Goal: Information Seeking & Learning: Learn about a topic

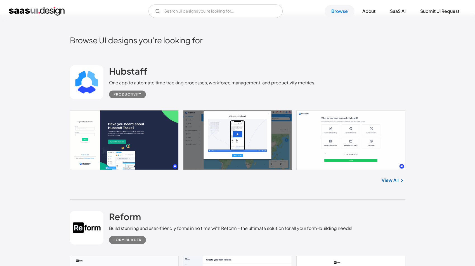
scroll to position [170, 0]
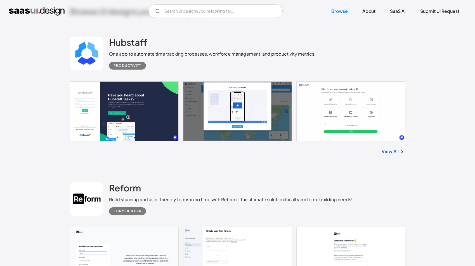
click at [133, 103] on link at bounding box center [238, 111] width 336 height 60
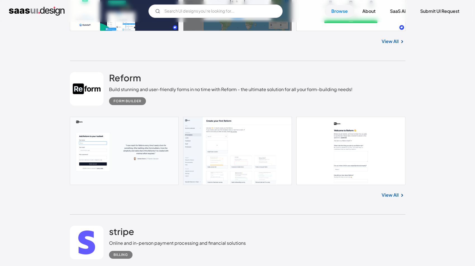
scroll to position [309, 0]
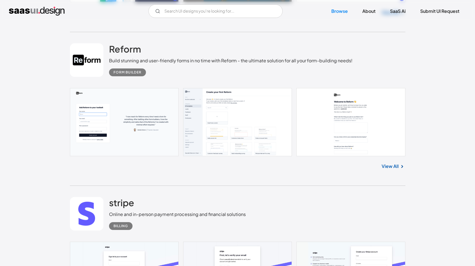
click at [111, 108] on link at bounding box center [238, 122] width 336 height 68
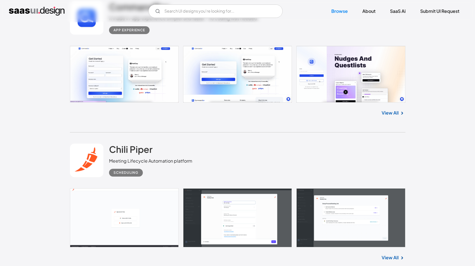
scroll to position [1272, 0]
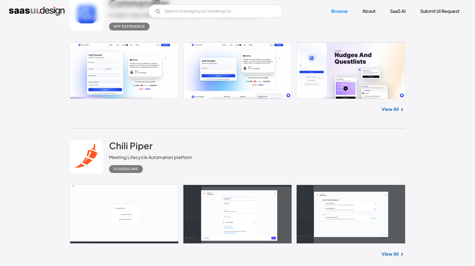
click at [97, 83] on link at bounding box center [238, 70] width 336 height 57
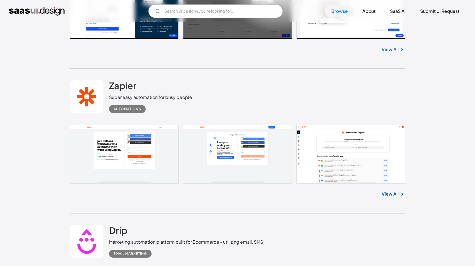
scroll to position [2240, 0]
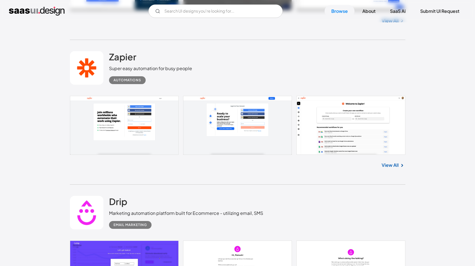
click at [111, 124] on link at bounding box center [238, 125] width 336 height 59
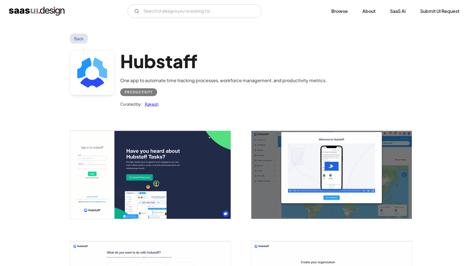
click at [145, 157] on img "open lightbox" at bounding box center [150, 175] width 161 height 88
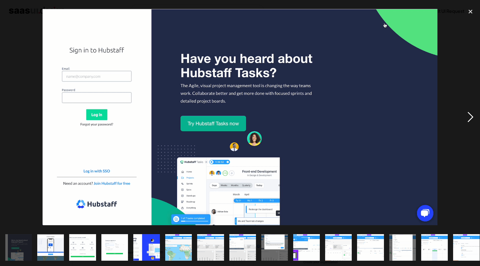
click at [469, 119] on div "next image" at bounding box center [469, 117] width 19 height 224
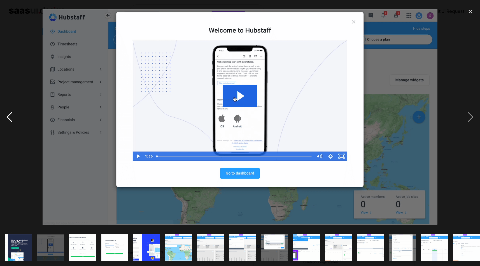
click at [10, 118] on div "previous image" at bounding box center [9, 117] width 19 height 224
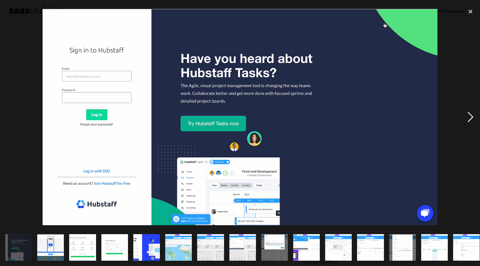
click at [467, 119] on div "next image" at bounding box center [469, 117] width 19 height 224
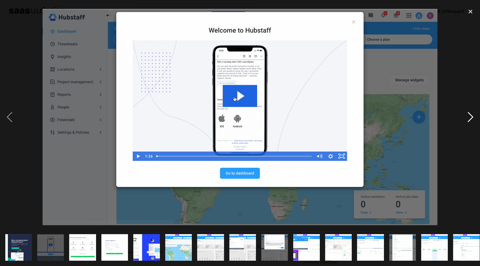
click at [467, 119] on div "next image" at bounding box center [469, 117] width 19 height 224
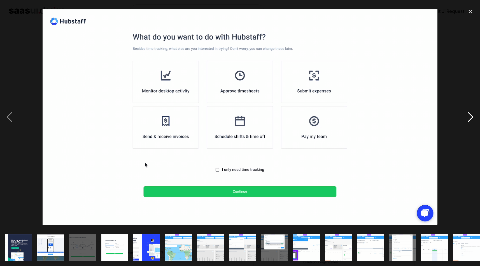
click at [467, 119] on div "next image" at bounding box center [469, 117] width 19 height 224
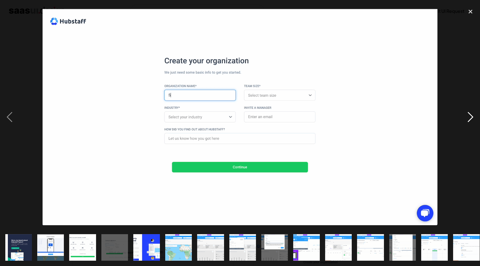
click at [467, 119] on div "next image" at bounding box center [469, 117] width 19 height 224
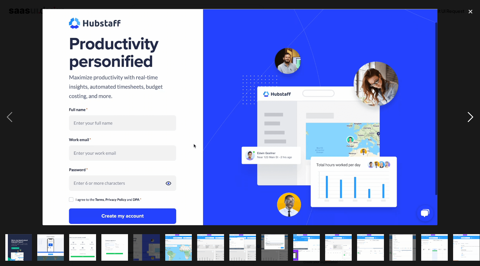
click at [467, 119] on div "next image" at bounding box center [469, 117] width 19 height 224
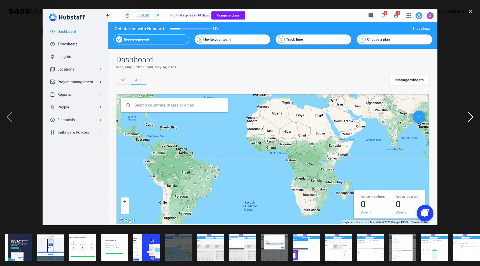
click at [466, 119] on div "next image" at bounding box center [469, 117] width 19 height 224
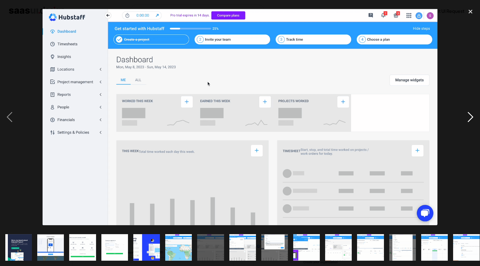
click at [466, 119] on div "next image" at bounding box center [469, 117] width 19 height 224
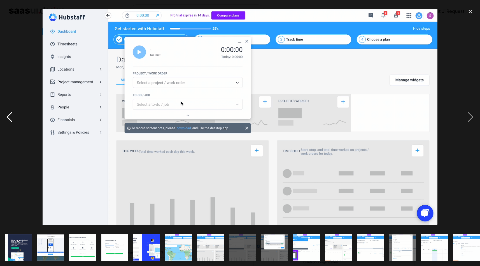
click at [14, 114] on div "previous image" at bounding box center [9, 117] width 19 height 224
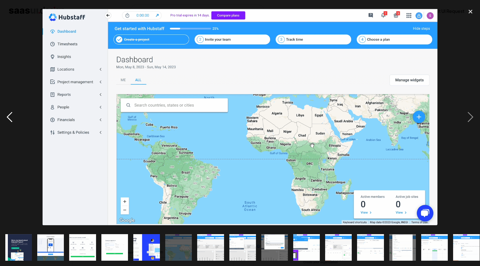
click at [14, 114] on div "previous image" at bounding box center [9, 117] width 19 height 224
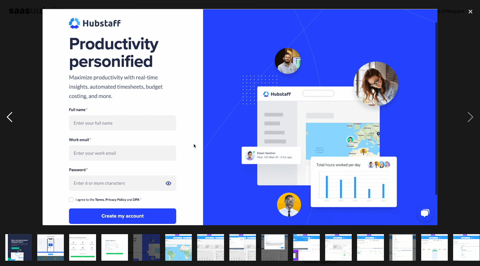
click at [14, 114] on div "previous image" at bounding box center [9, 117] width 19 height 224
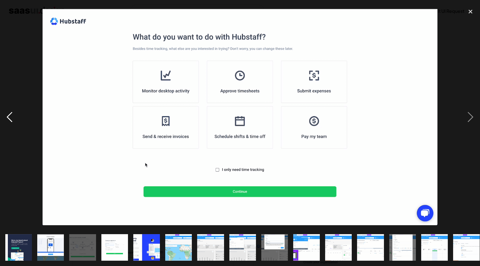
click at [14, 114] on div "previous image" at bounding box center [9, 117] width 19 height 224
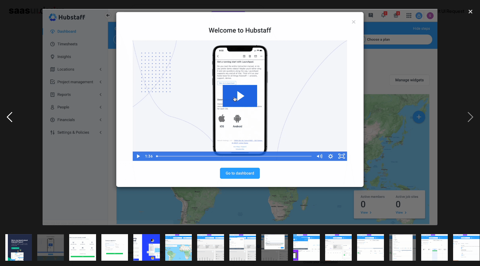
click at [14, 114] on div "previous image" at bounding box center [9, 117] width 19 height 224
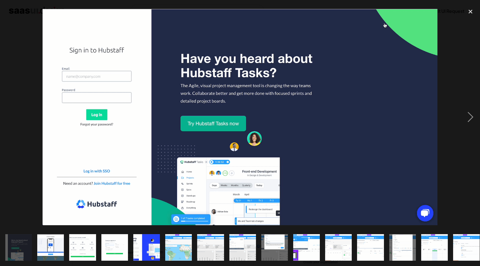
click at [14, 114] on div "previous image" at bounding box center [9, 117] width 19 height 224
click at [472, 8] on div "close lightbox" at bounding box center [469, 11] width 19 height 12
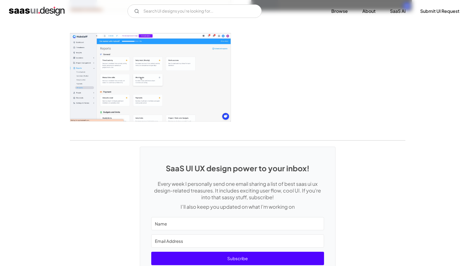
scroll to position [1479, 0]
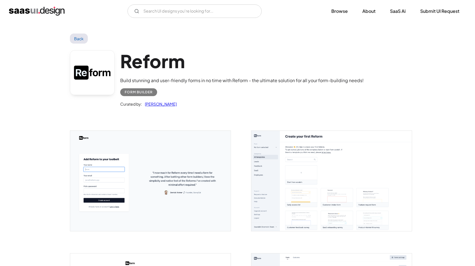
click at [150, 152] on img "open lightbox" at bounding box center [150, 181] width 161 height 100
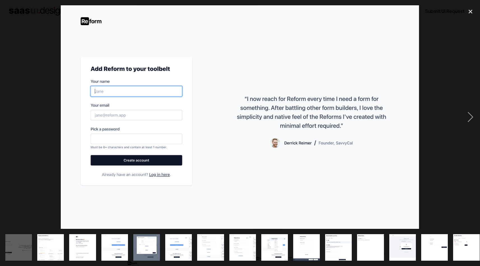
click at [181, 242] on img "show item 6 of 19" at bounding box center [178, 247] width 43 height 27
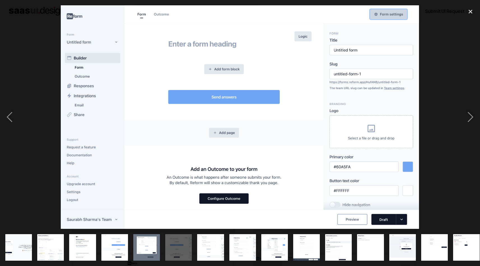
click at [261, 243] on img "show item 9 of 19" at bounding box center [274, 247] width 43 height 27
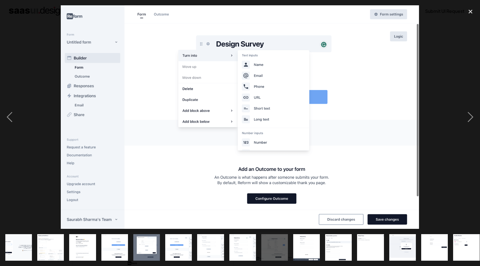
click at [313, 240] on img "show item 10 of 19" at bounding box center [306, 247] width 43 height 27
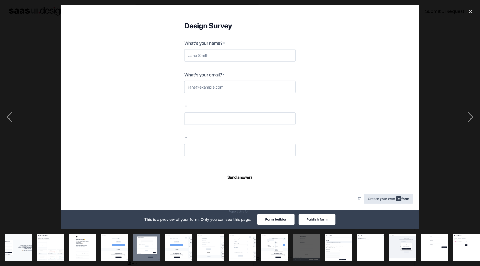
click at [401, 243] on img "show item 13 of 19" at bounding box center [402, 247] width 43 height 27
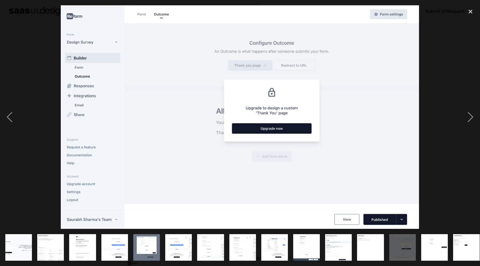
click at [429, 241] on img "show item 14 of 19" at bounding box center [434, 247] width 43 height 27
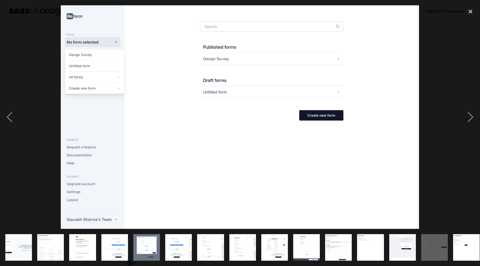
click at [461, 243] on img "show item 15 of 19" at bounding box center [466, 247] width 43 height 27
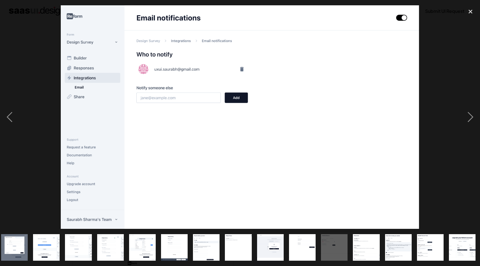
scroll to position [0, 133]
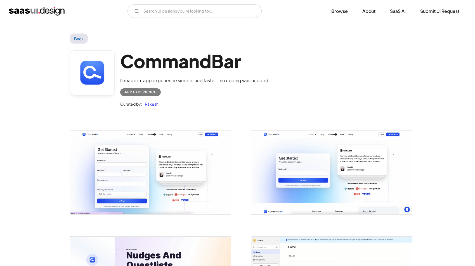
click at [138, 172] on img "open lightbox" at bounding box center [150, 173] width 161 height 84
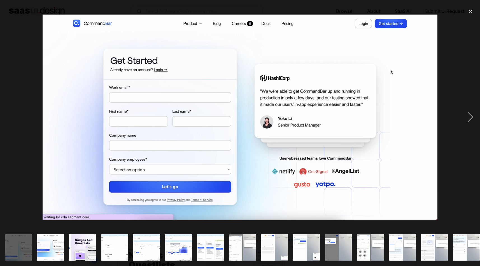
click at [104, 241] on img "show item 4 of 23" at bounding box center [114, 247] width 51 height 27
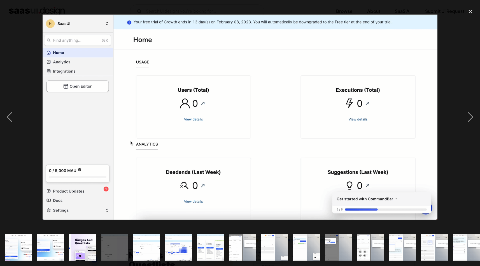
click at [192, 244] on div "show item 6 of 23" at bounding box center [179, 247] width 32 height 37
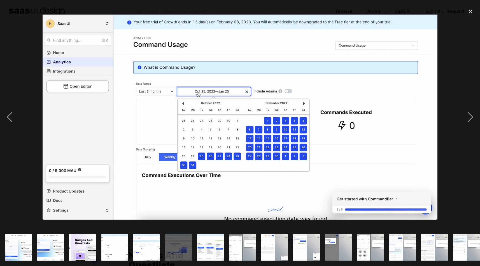
click at [244, 245] on img "show item 8 of 23" at bounding box center [242, 247] width 51 height 27
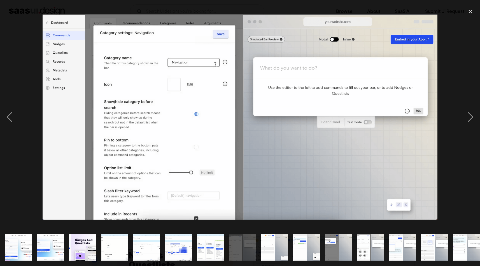
click at [275, 242] on img "show item 9 of 23" at bounding box center [274, 247] width 51 height 27
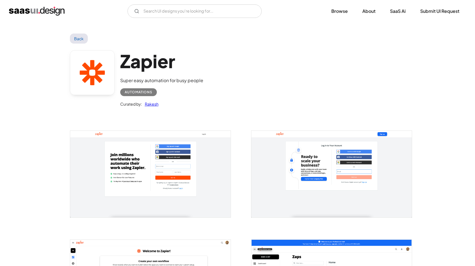
click at [119, 152] on img "open lightbox" at bounding box center [150, 174] width 161 height 86
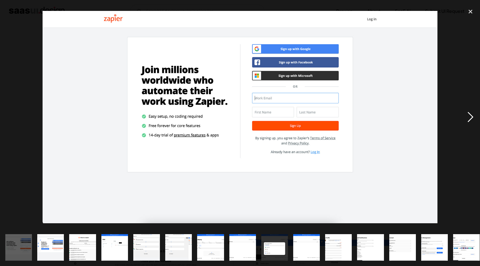
click at [468, 123] on div "next image" at bounding box center [469, 117] width 19 height 224
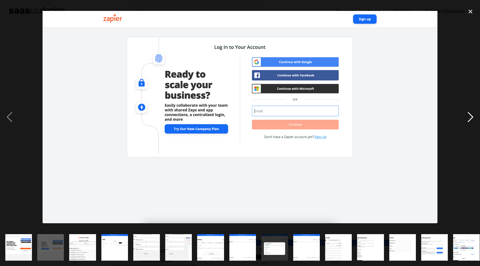
click at [468, 122] on div "next image" at bounding box center [469, 117] width 19 height 224
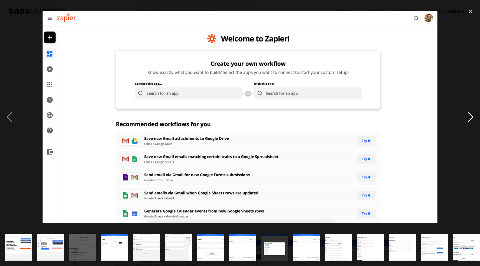
click at [468, 122] on div "next image" at bounding box center [469, 117] width 19 height 224
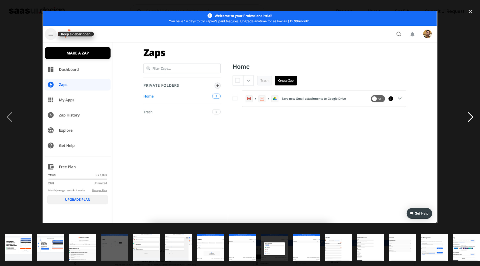
click at [468, 118] on div "next image" at bounding box center [469, 117] width 19 height 224
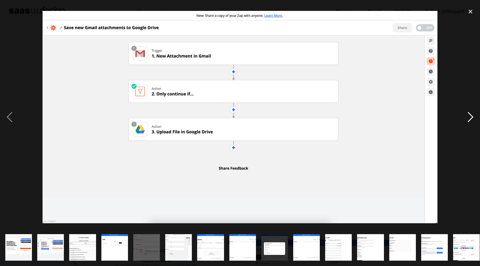
click at [468, 117] on div "next image" at bounding box center [469, 117] width 19 height 224
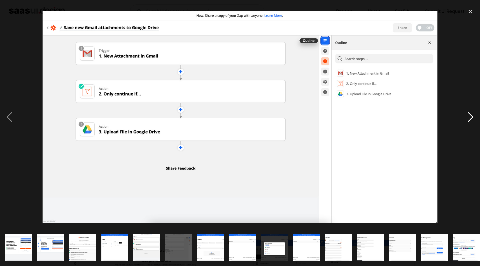
click at [468, 117] on div "next image" at bounding box center [469, 117] width 19 height 224
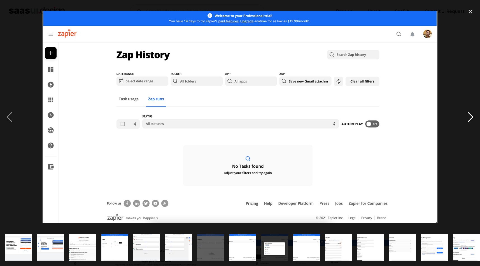
click at [468, 117] on div "next image" at bounding box center [469, 117] width 19 height 224
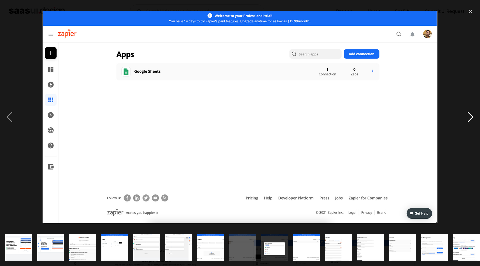
click at [468, 117] on div "next image" at bounding box center [469, 117] width 19 height 224
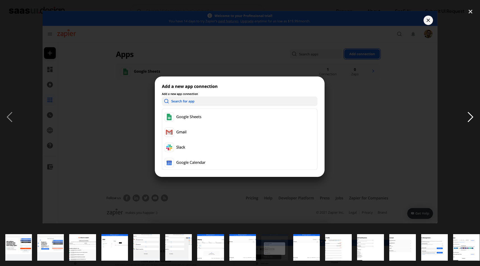
click at [468, 117] on div "next image" at bounding box center [469, 117] width 19 height 224
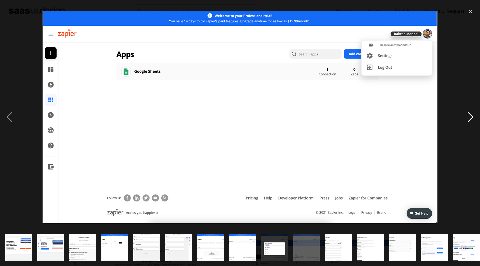
click at [467, 117] on div "next image" at bounding box center [469, 117] width 19 height 224
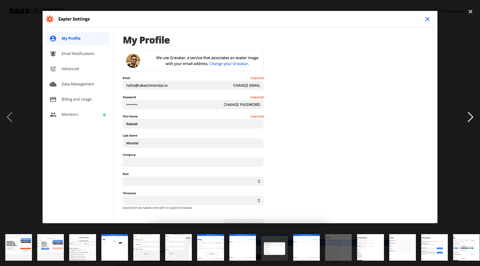
click at [467, 116] on div "next image" at bounding box center [469, 117] width 19 height 224
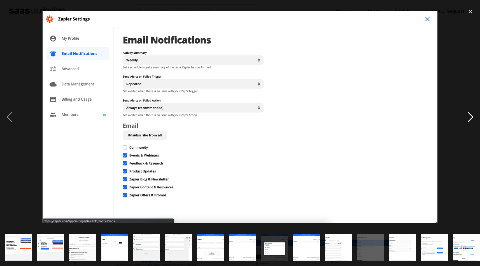
click at [467, 116] on div "next image" at bounding box center [469, 117] width 19 height 224
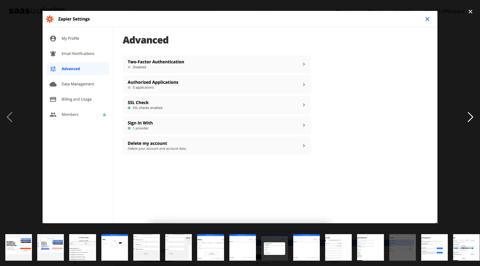
click at [467, 116] on div "next image" at bounding box center [469, 117] width 19 height 224
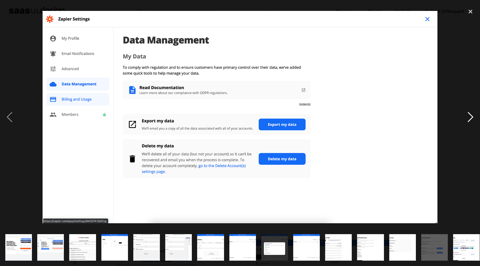
click at [467, 116] on div "next image" at bounding box center [469, 117] width 19 height 224
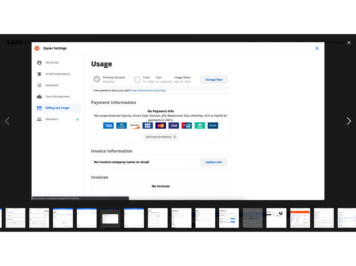
scroll to position [0, 133]
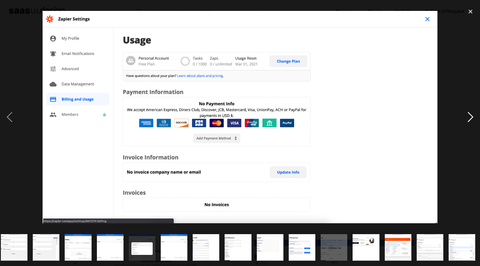
click at [467, 116] on div "next image" at bounding box center [469, 117] width 19 height 224
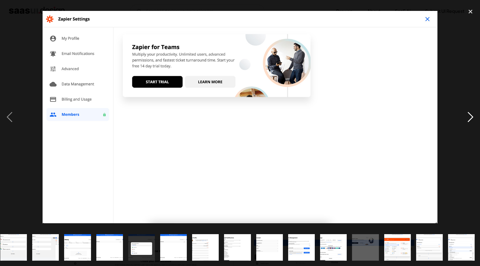
click at [467, 116] on div "next image" at bounding box center [469, 117] width 19 height 224
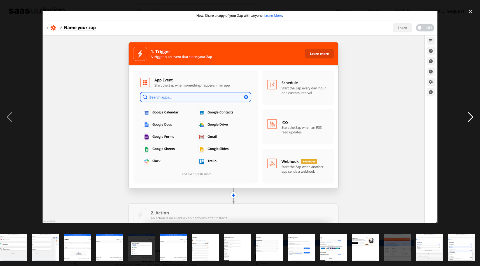
click at [467, 116] on div "next image" at bounding box center [469, 117] width 19 height 224
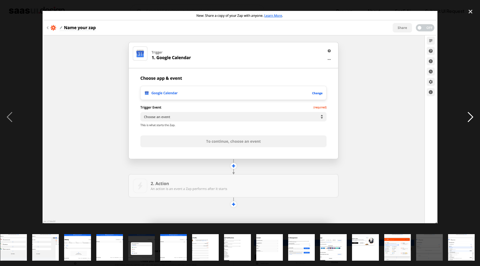
click at [467, 116] on div "next image" at bounding box center [469, 117] width 19 height 224
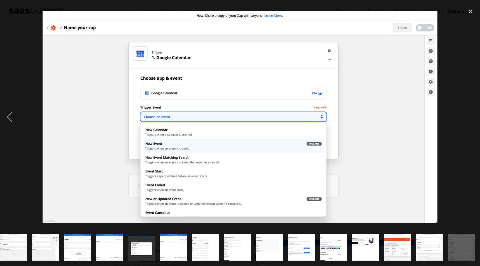
click at [467, 116] on div "next image" at bounding box center [469, 117] width 19 height 224
click at [470, 113] on div "next image" at bounding box center [469, 117] width 19 height 224
click at [470, 112] on div "next image" at bounding box center [469, 117] width 19 height 224
drag, startPoint x: 3, startPoint y: 125, endPoint x: 14, endPoint y: 109, distance: 19.4
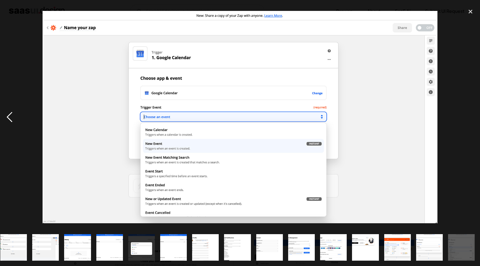
click at [3, 125] on div "previous image" at bounding box center [9, 117] width 19 height 224
